Goal: Information Seeking & Learning: Learn about a topic

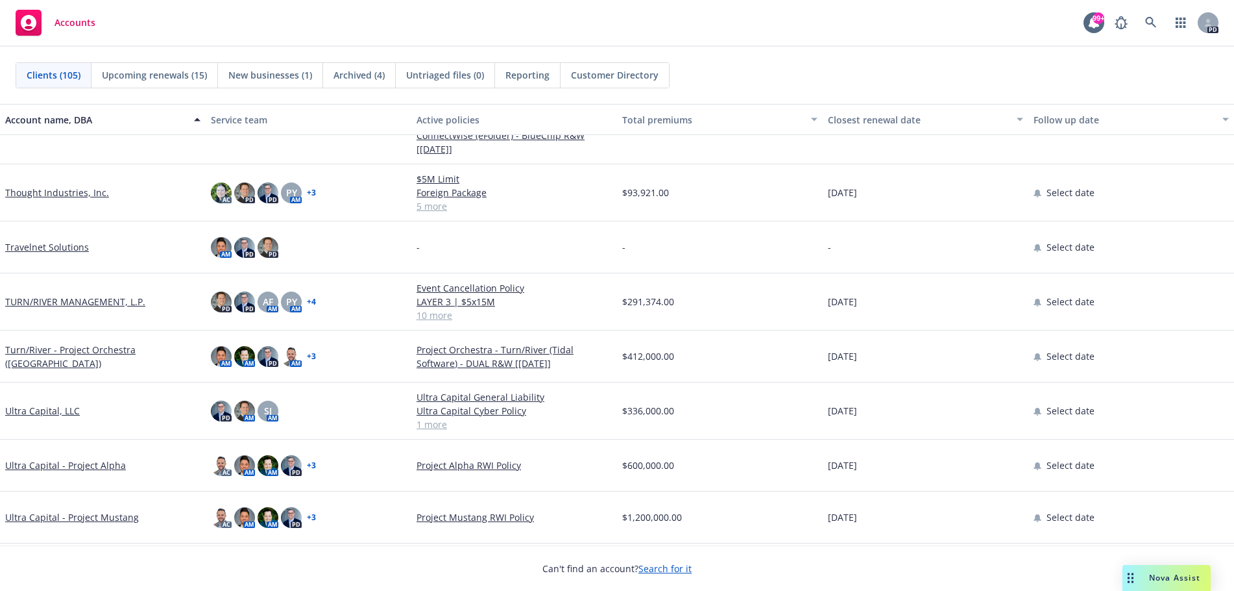
scroll to position [4738, 0]
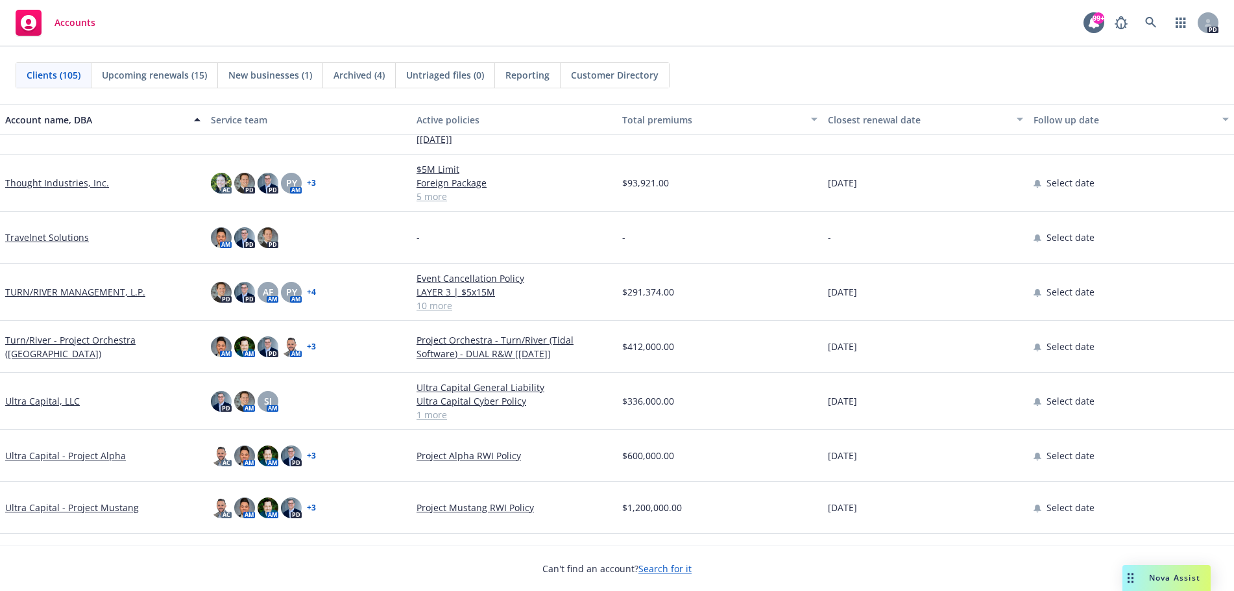
click at [99, 294] on link "TURN/RIVER MANAGEMENT, L.P." at bounding box center [75, 292] width 140 height 14
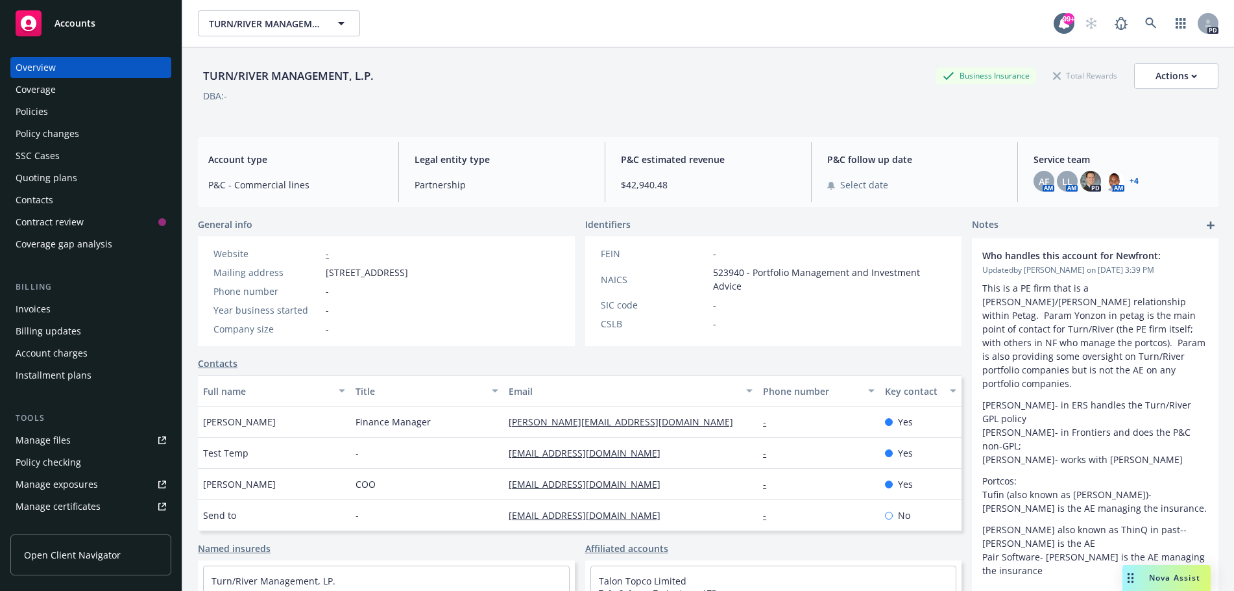
click at [36, 110] on div "Policies" at bounding box center [32, 111] width 32 height 21
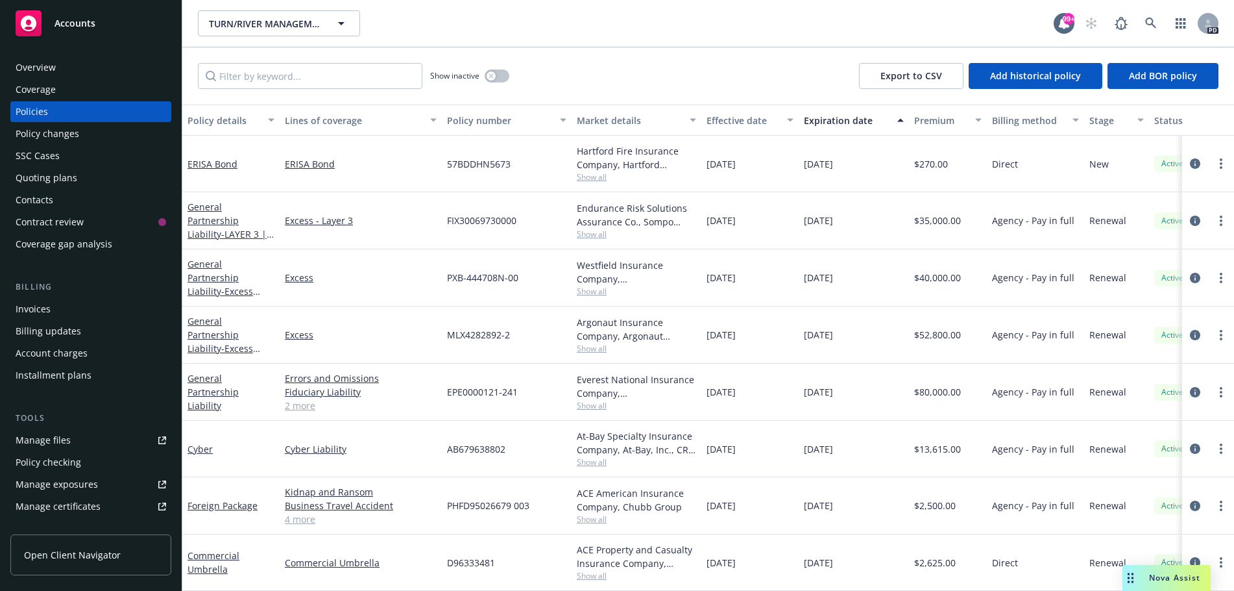
click at [54, 70] on div "Overview" at bounding box center [36, 67] width 40 height 21
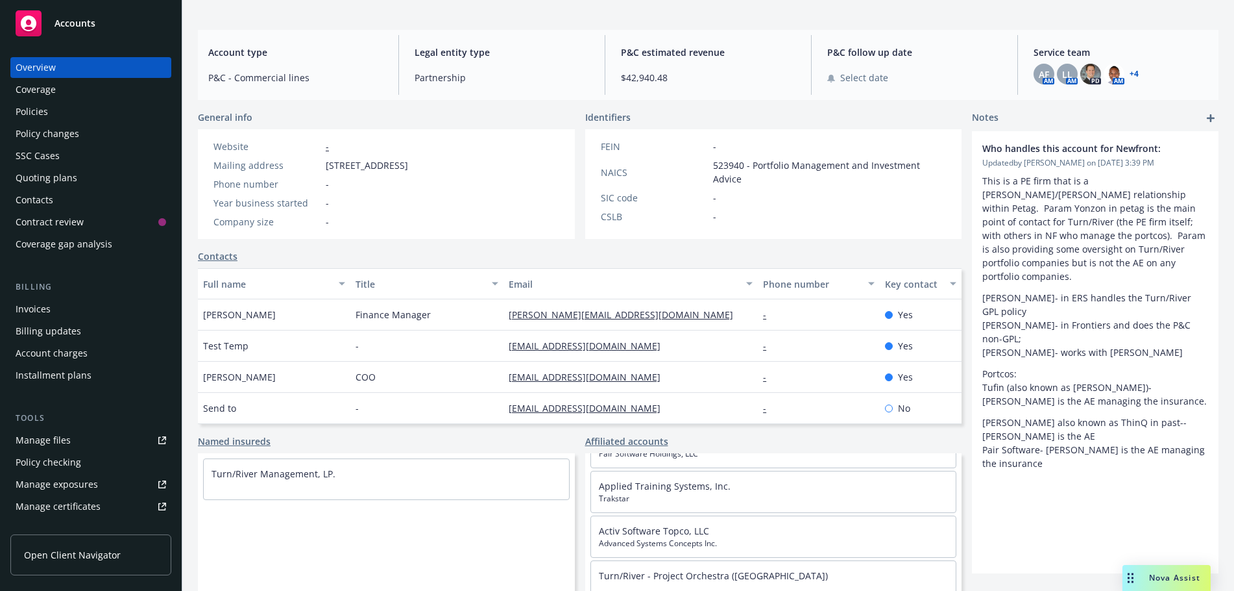
scroll to position [138, 0]
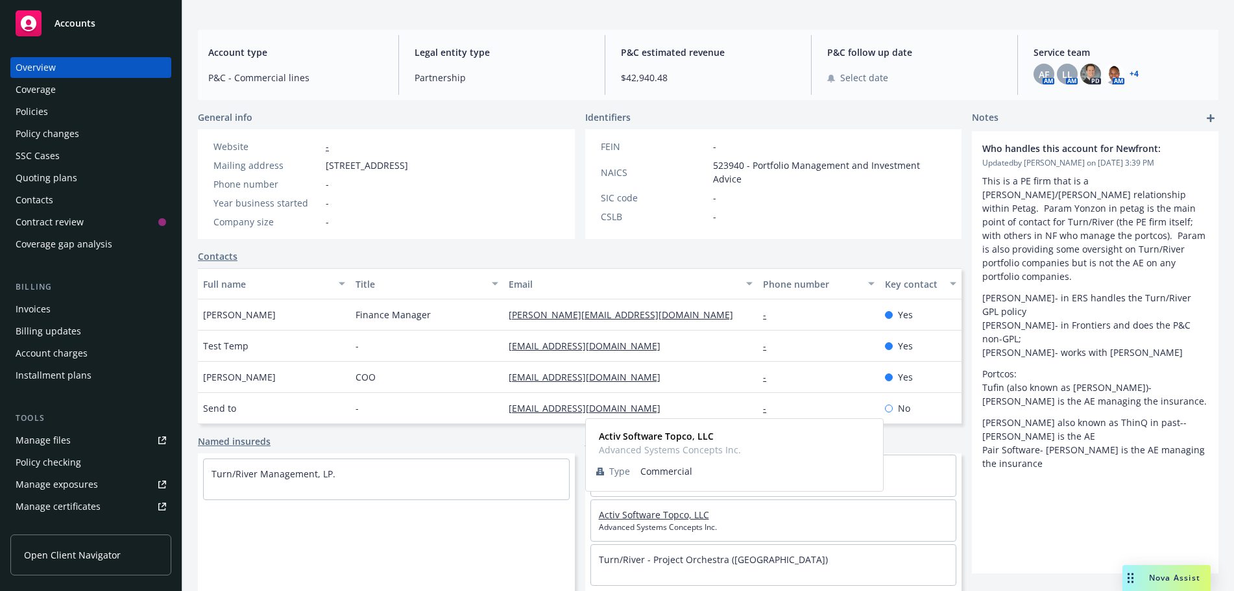
click at [648, 512] on link "Activ Software Topco, LLC" at bounding box center [654, 514] width 110 height 12
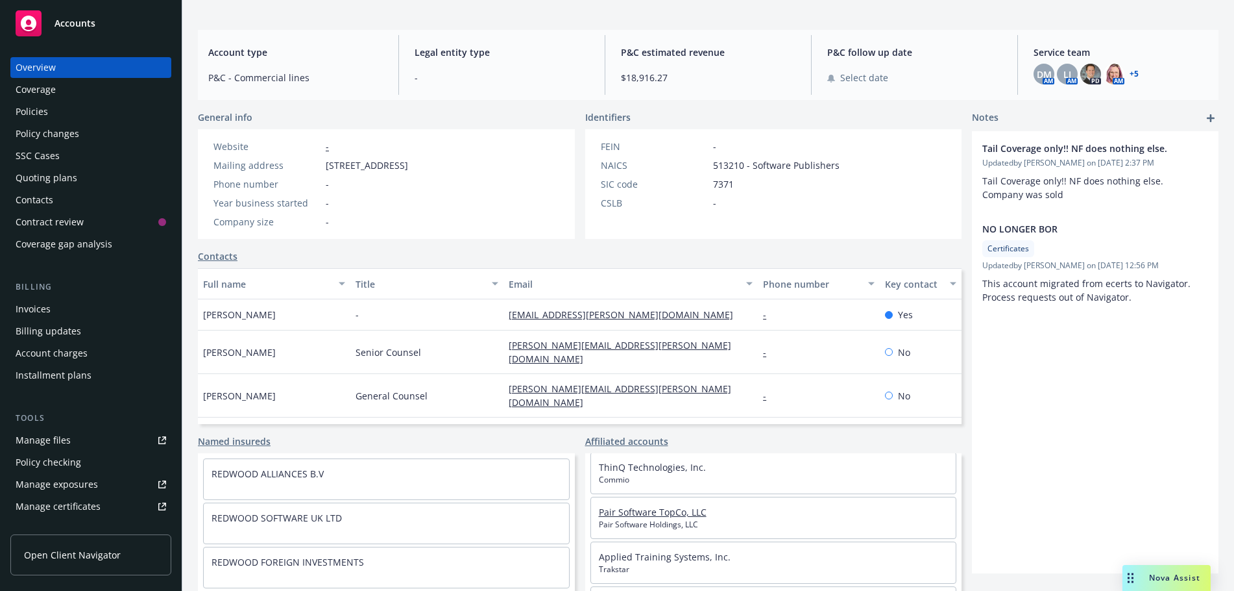
scroll to position [73, 0]
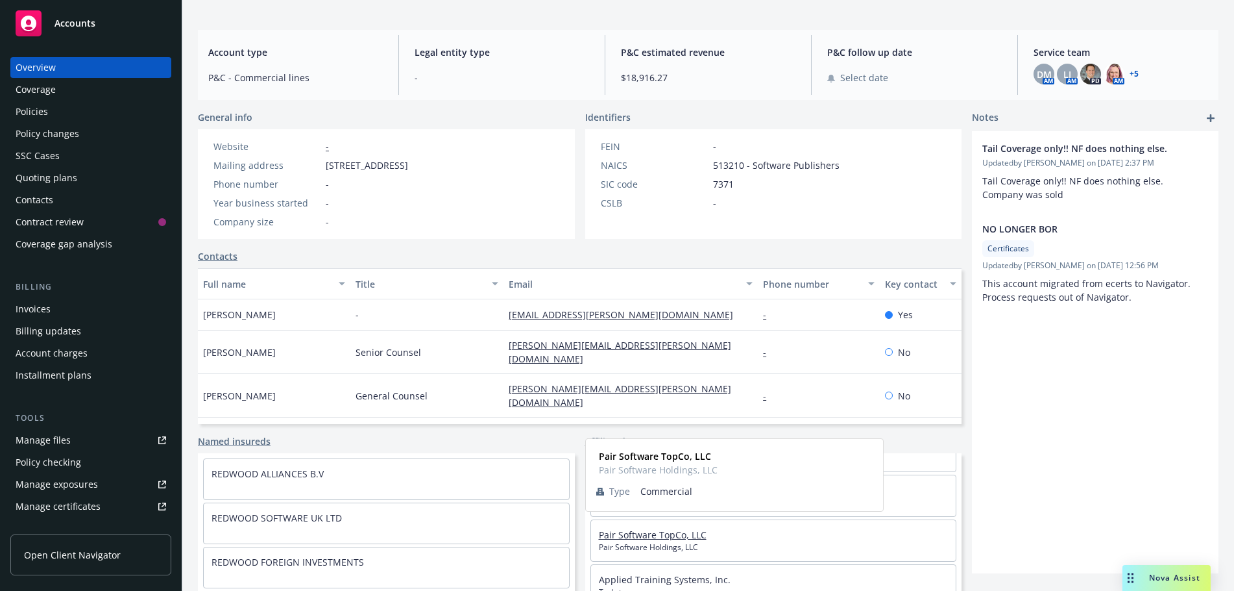
click at [650, 529] on link "Pair Software TopCo, LLC" at bounding box center [653, 534] width 108 height 12
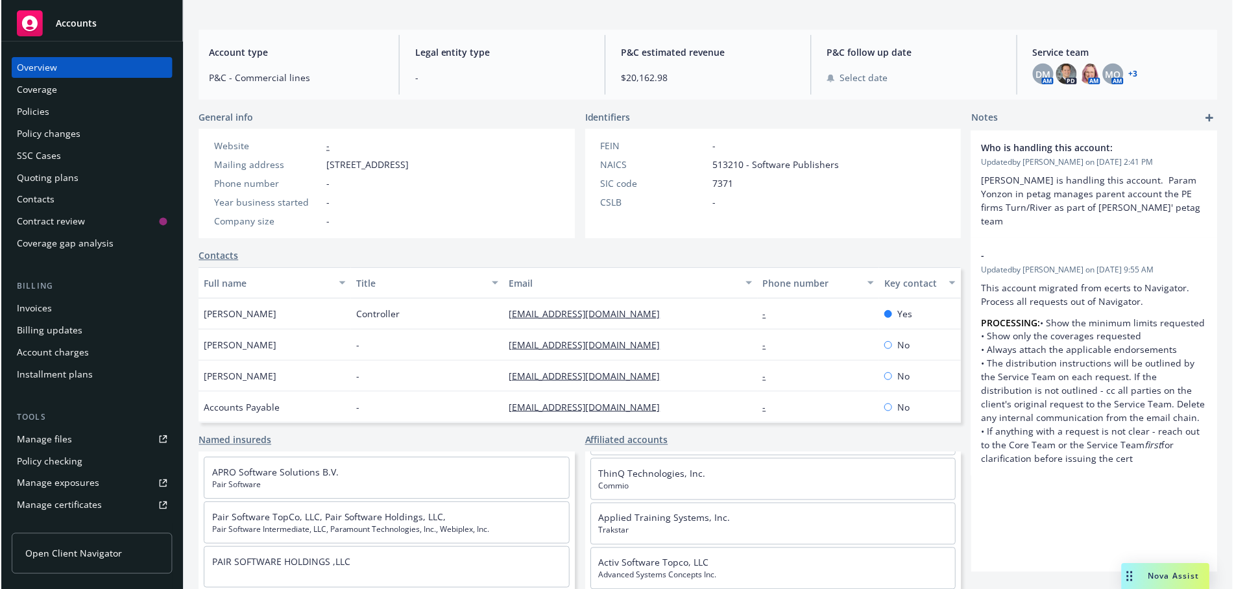
scroll to position [65, 0]
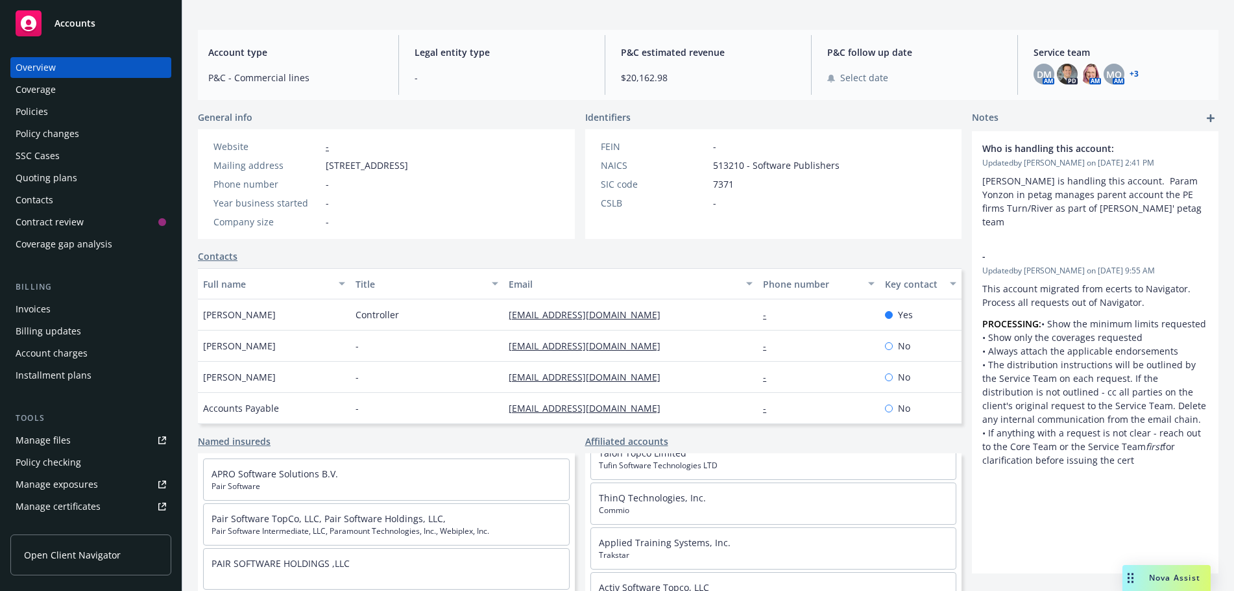
click at [32, 66] on div "Overview" at bounding box center [36, 67] width 40 height 21
